Goal: Go to known website: Access a specific website the user already knows

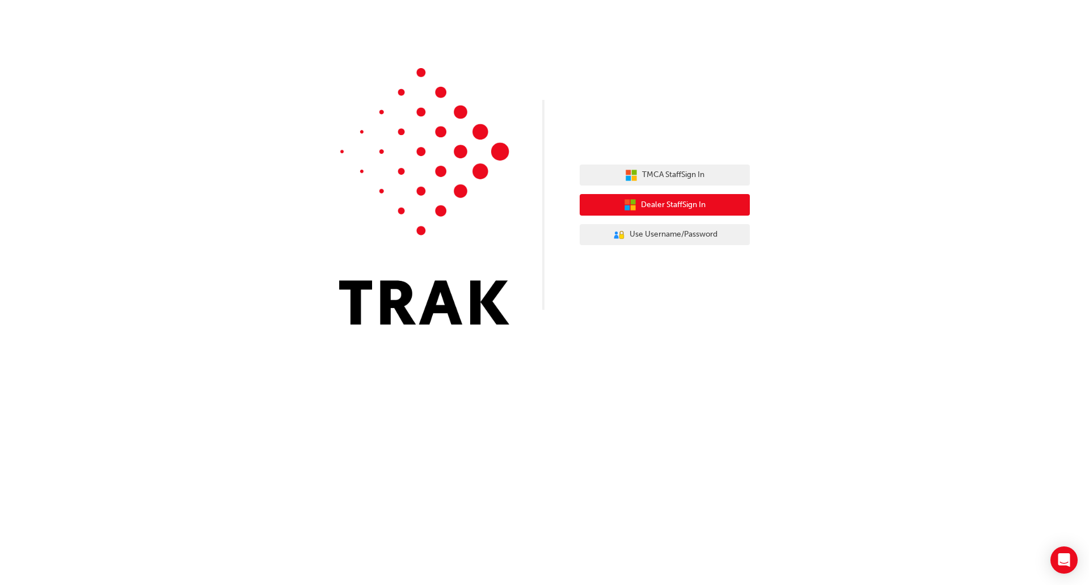
click at [681, 202] on span "Dealer Staff Sign In" at bounding box center [673, 205] width 65 height 13
